Goal: Task Accomplishment & Management: Use online tool/utility

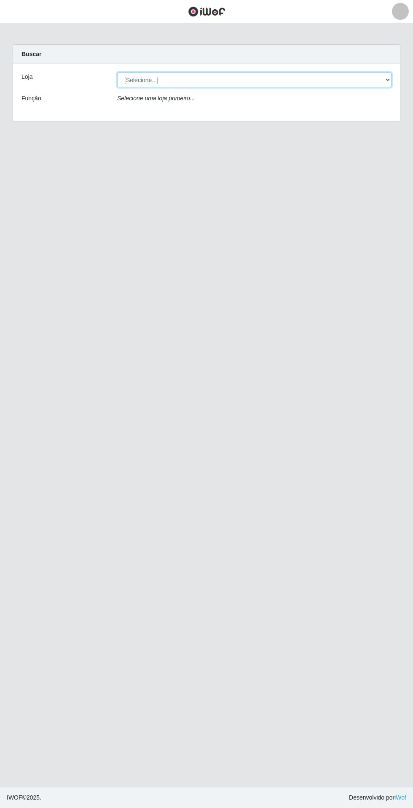
click at [139, 80] on select "[Selecione...] Extrabom - Loja 05 [GEOGRAPHIC_DATA]" at bounding box center [254, 79] width 274 height 15
select select "494"
click at [117, 72] on select "[Selecione...] Extrabom - Loja 05 [GEOGRAPHIC_DATA]" at bounding box center [254, 79] width 274 height 15
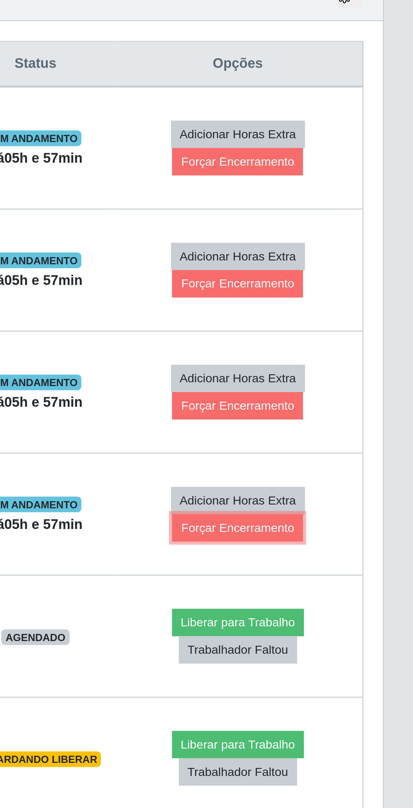
click at [349, 560] on button "Forçar Encerramento" at bounding box center [337, 560] width 56 height 12
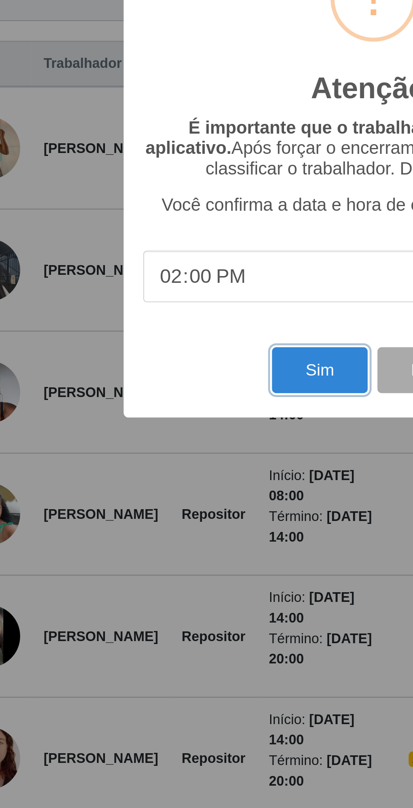
click at [171, 501] on button "Sim" at bounding box center [183, 492] width 41 height 20
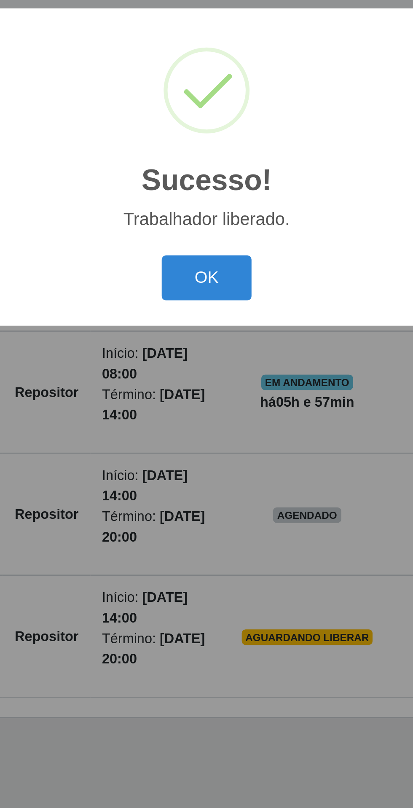
click at [203, 462] on button "OK" at bounding box center [206, 452] width 39 height 20
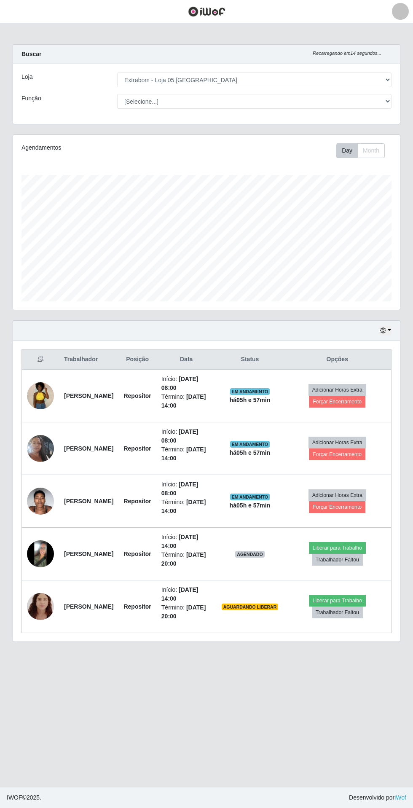
scroll to position [25, 0]
click at [83, 637] on main "Carregando... Buscar Recarregando em 27 segundos... Loja [Selecione...] Extrabo…" at bounding box center [206, 404] width 413 height 763
click at [351, 594] on button "Liberar para Trabalho" at bounding box center [337, 600] width 57 height 12
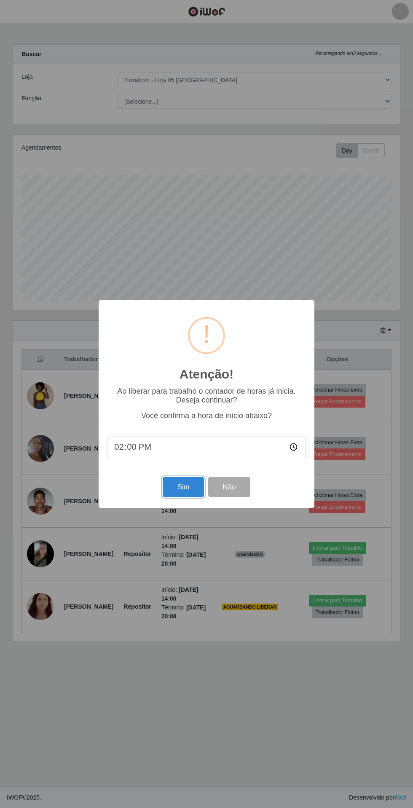
click at [174, 492] on button "Sim" at bounding box center [183, 487] width 41 height 20
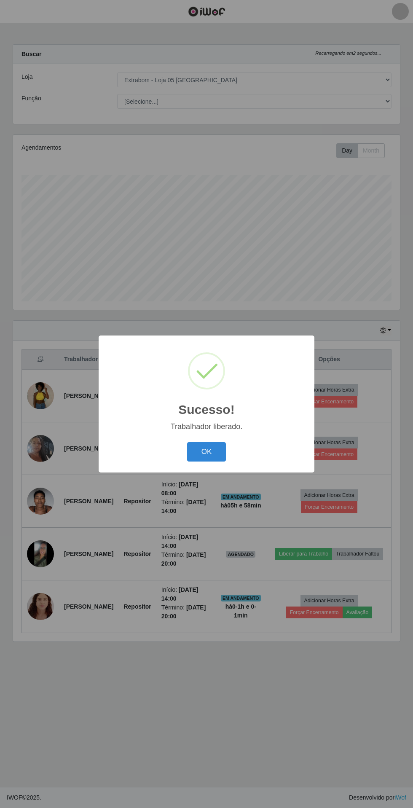
click at [195, 450] on button "OK" at bounding box center [206, 452] width 39 height 20
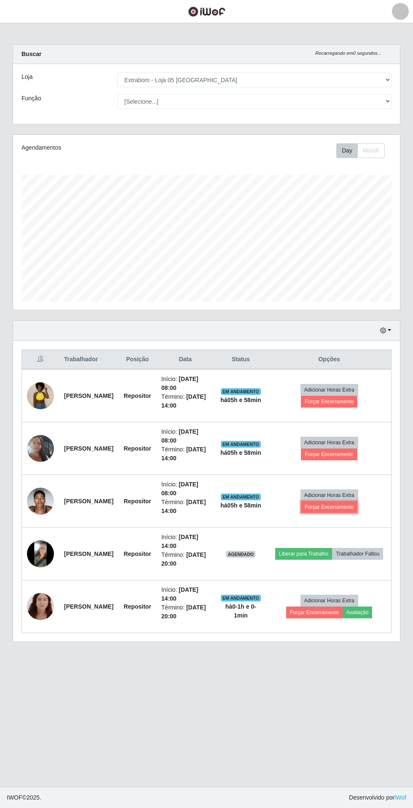
click at [337, 502] on button "Forçar Encerramento" at bounding box center [329, 507] width 56 height 12
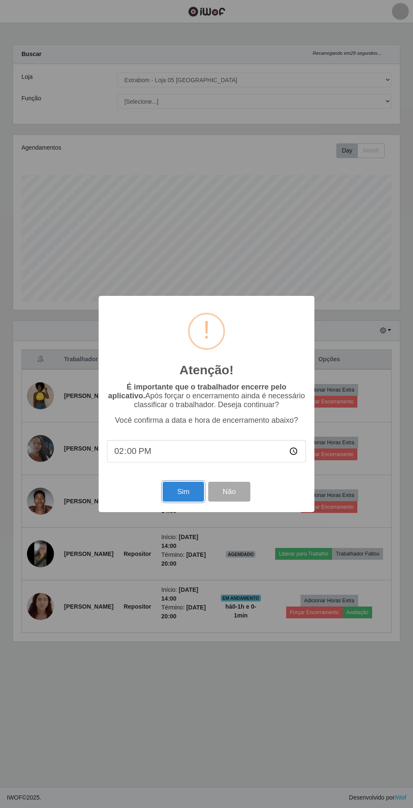
click at [172, 498] on button "Sim" at bounding box center [183, 492] width 41 height 20
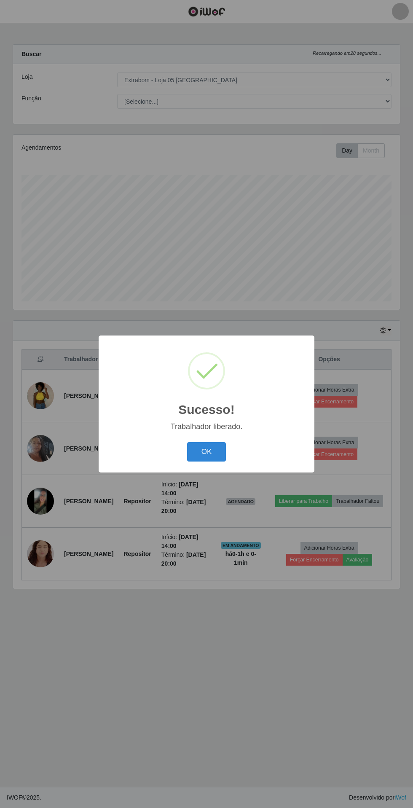
click at [196, 445] on button "OK" at bounding box center [206, 452] width 39 height 20
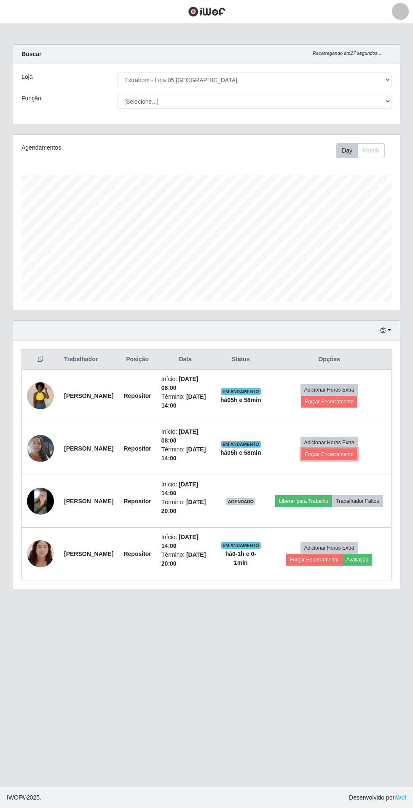
click at [341, 448] on button "Forçar Encerramento" at bounding box center [329, 454] width 56 height 12
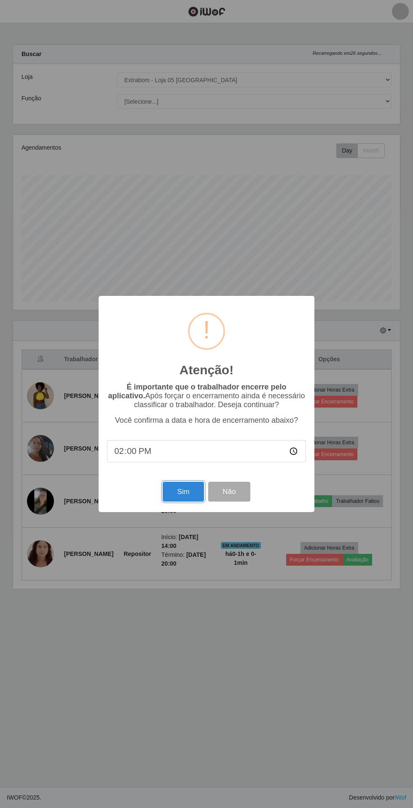
click at [174, 497] on button "Sim" at bounding box center [183, 492] width 41 height 20
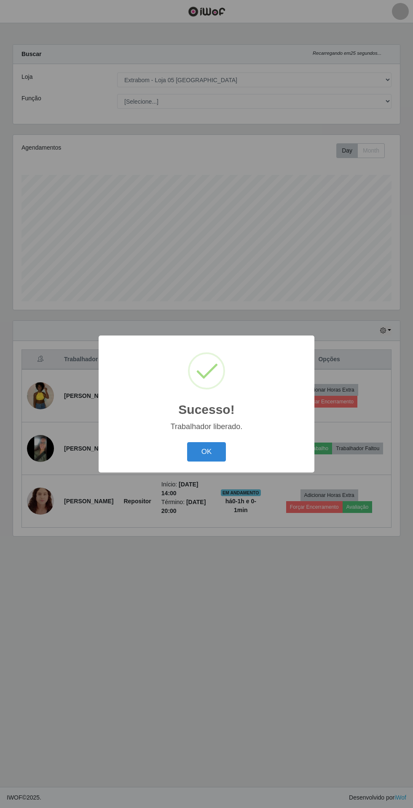
click at [198, 456] on button "OK" at bounding box center [206, 452] width 39 height 20
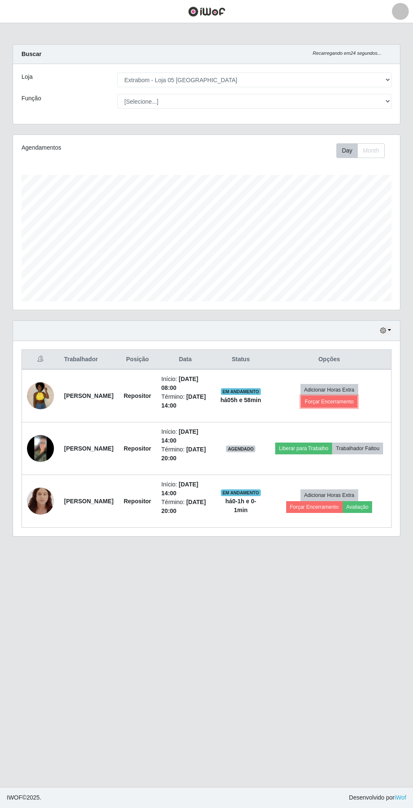
click at [340, 396] on button "Forçar Encerramento" at bounding box center [329, 402] width 56 height 12
